Goal: Find specific page/section: Find specific page/section

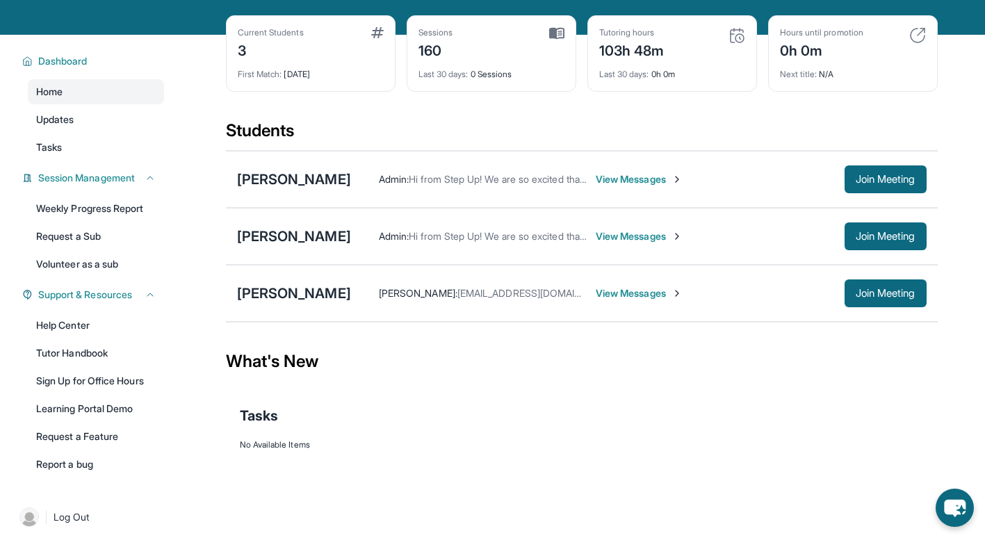
scroll to position [100, 0]
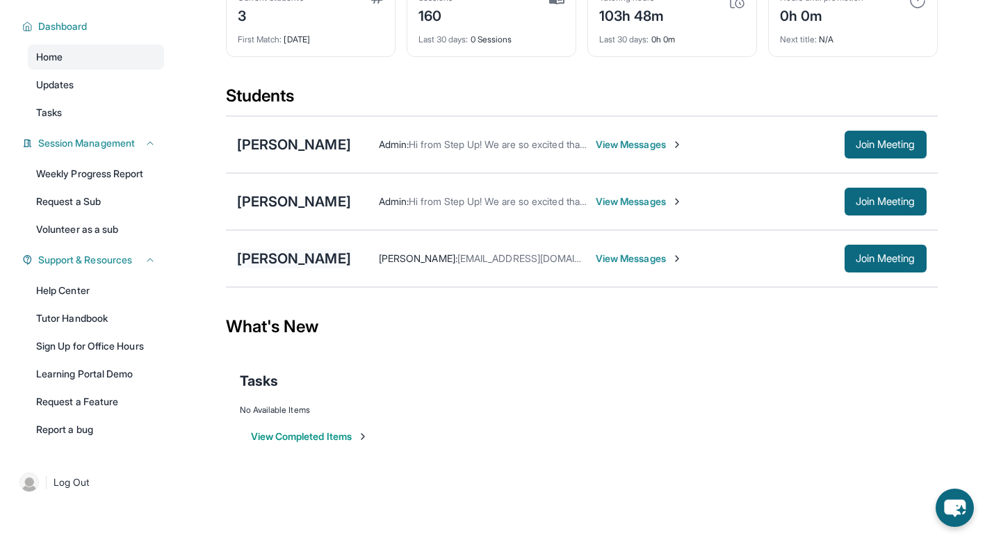
click at [338, 256] on div "[PERSON_NAME]" at bounding box center [294, 258] width 114 height 19
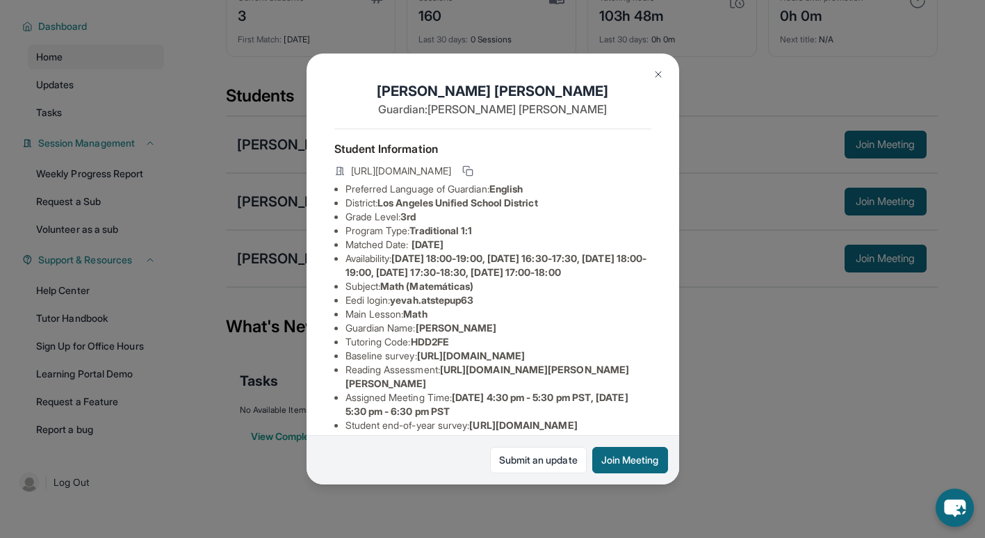
drag, startPoint x: 355, startPoint y: 171, endPoint x: 475, endPoint y: 183, distance: 120.2
click at [451, 178] on span "[URL][DOMAIN_NAME]" at bounding box center [401, 171] width 100 height 14
drag, startPoint x: 475, startPoint y: 183, endPoint x: 381, endPoint y: 165, distance: 95.7
click at [381, 165] on span "[URL][DOMAIN_NAME]" at bounding box center [401, 171] width 100 height 14
click at [355, 169] on span "[URL][DOMAIN_NAME]" at bounding box center [401, 171] width 100 height 14
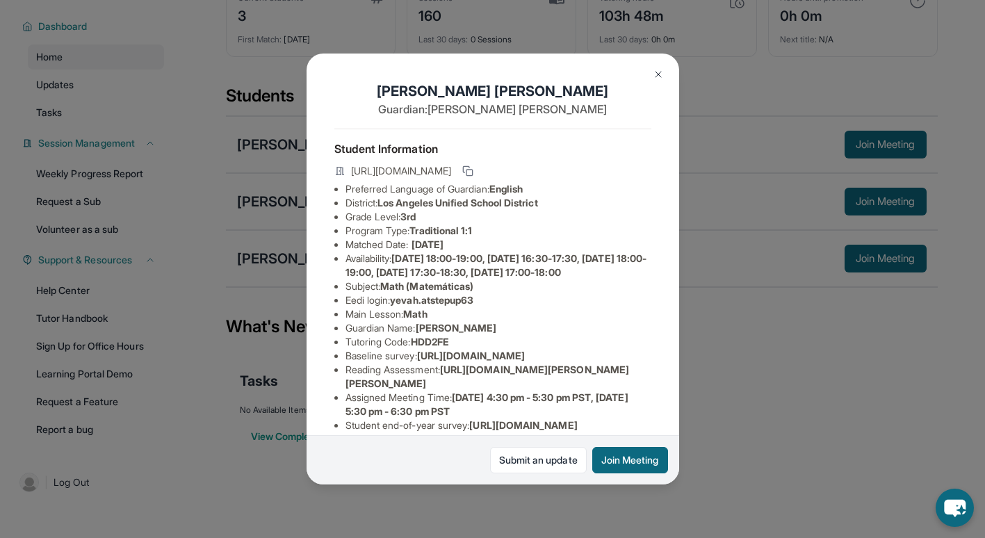
drag, startPoint x: 351, startPoint y: 170, endPoint x: 557, endPoint y: 179, distance: 206.6
click at [451, 178] on span "[URL][DOMAIN_NAME]" at bounding box center [401, 171] width 100 height 14
copy span "[URL][DOMAIN_NAME]"
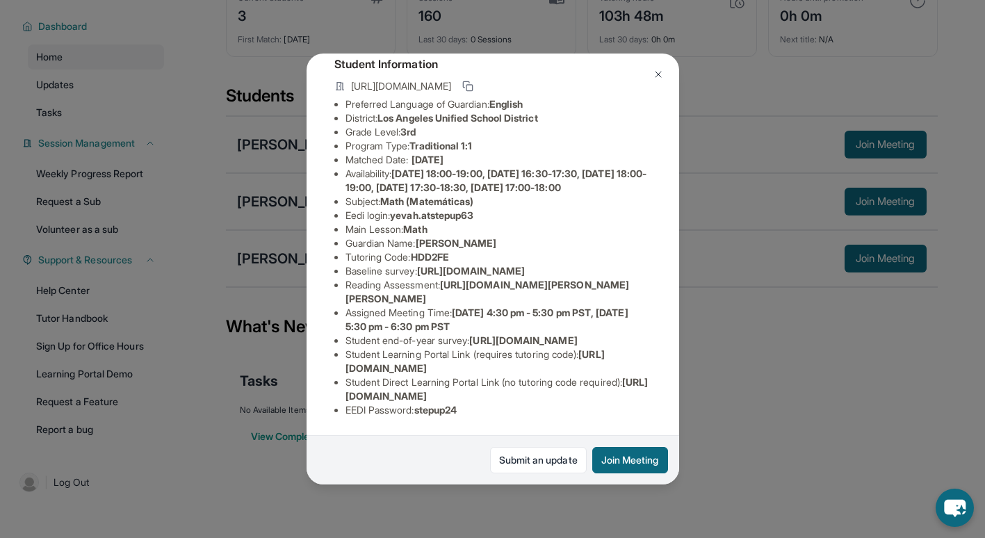
scroll to position [231, 0]
click at [653, 69] on img at bounding box center [658, 74] width 11 height 11
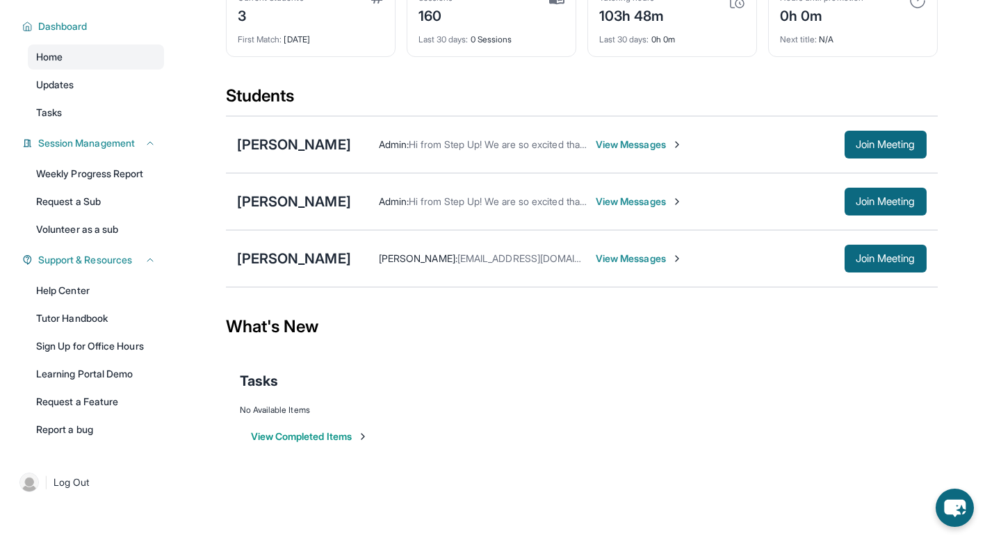
scroll to position [0, 0]
